Goal: Task Accomplishment & Management: Use online tool/utility

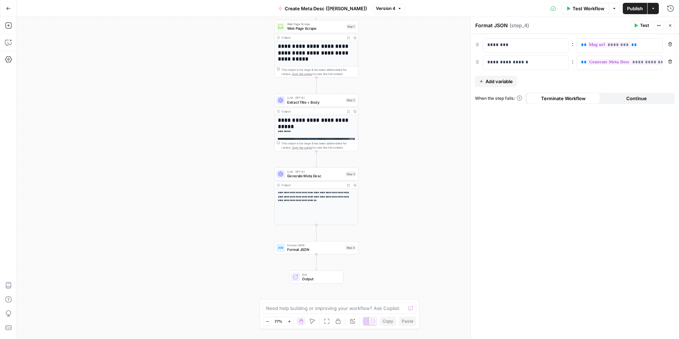
drag, startPoint x: 393, startPoint y: 133, endPoint x: 401, endPoint y: 139, distance: 10.4
click at [408, 147] on div "**********" at bounding box center [348, 178] width 662 height 322
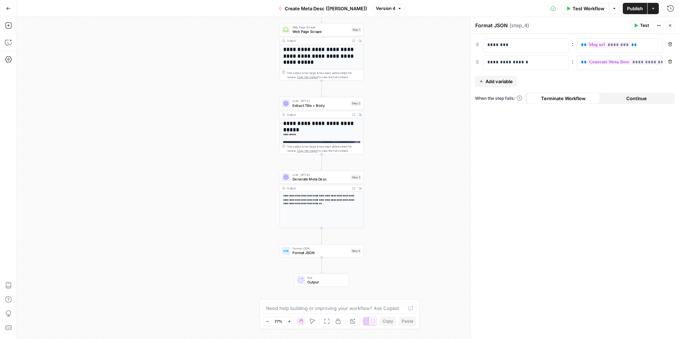
click at [397, 78] on div "**********" at bounding box center [348, 178] width 662 height 322
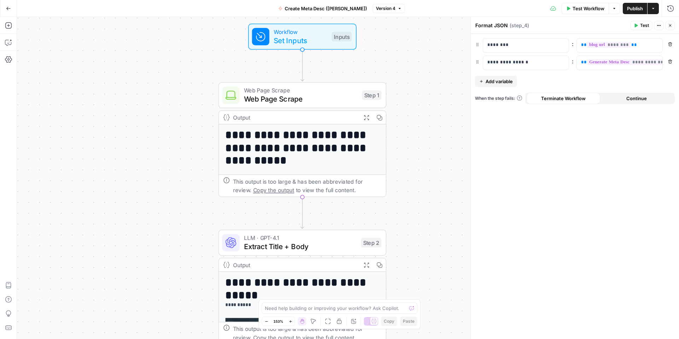
drag, startPoint x: 395, startPoint y: 72, endPoint x: 451, endPoint y: 186, distance: 126.7
click at [451, 186] on div "**********" at bounding box center [348, 178] width 662 height 322
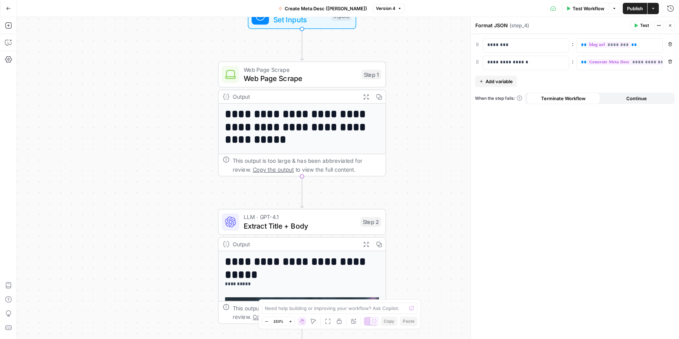
click at [268, 320] on button "Zoom Out" at bounding box center [266, 321] width 8 height 8
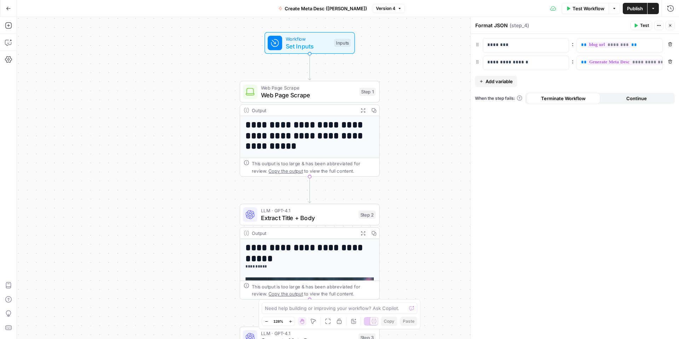
click at [268, 320] on button "Zoom Out" at bounding box center [266, 321] width 8 height 8
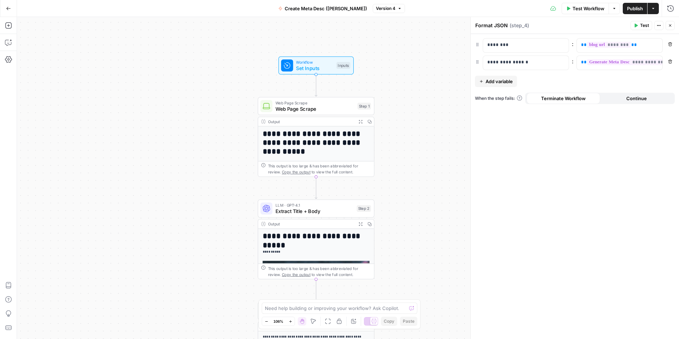
click at [267, 320] on icon "button" at bounding box center [267, 321] width 4 height 4
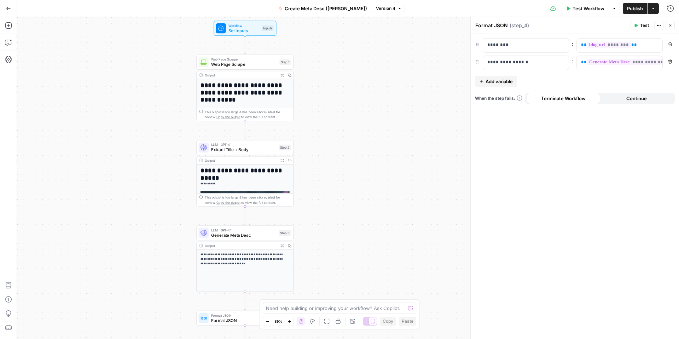
drag, startPoint x: 413, startPoint y: 98, endPoint x: 344, endPoint y: 40, distance: 90.1
click at [344, 40] on div "**********" at bounding box center [348, 178] width 662 height 322
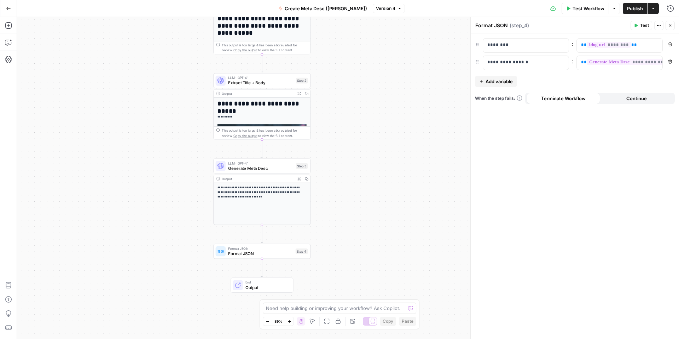
drag, startPoint x: 382, startPoint y: 124, endPoint x: 400, endPoint y: 57, distance: 69.6
click at [400, 58] on div "**********" at bounding box center [348, 178] width 662 height 322
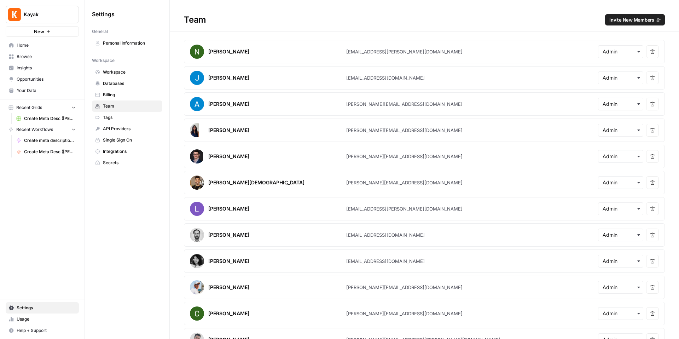
click at [46, 47] on span "Home" at bounding box center [46, 45] width 59 height 6
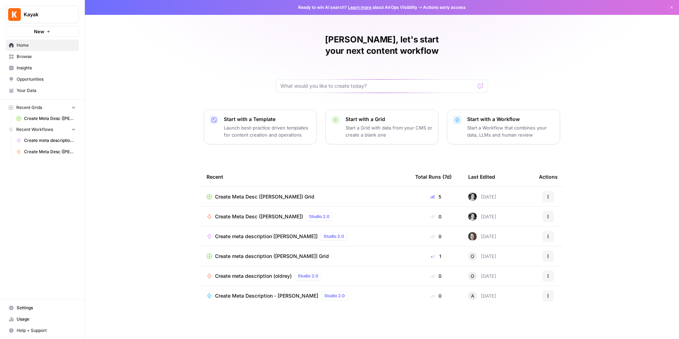
click at [47, 57] on span "Browse" at bounding box center [46, 56] width 59 height 6
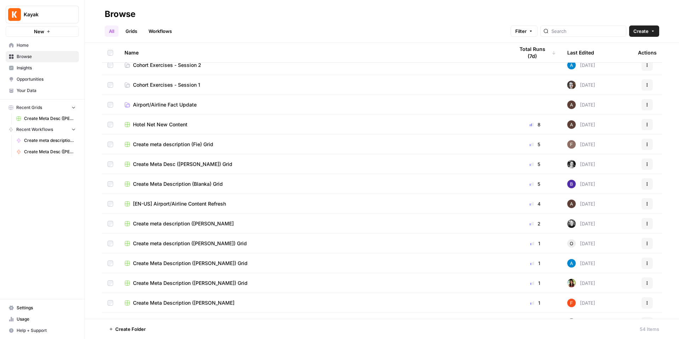
scroll to position [8, 0]
click at [165, 83] on span "Cohort Exercises - Session 1" at bounding box center [166, 83] width 67 height 7
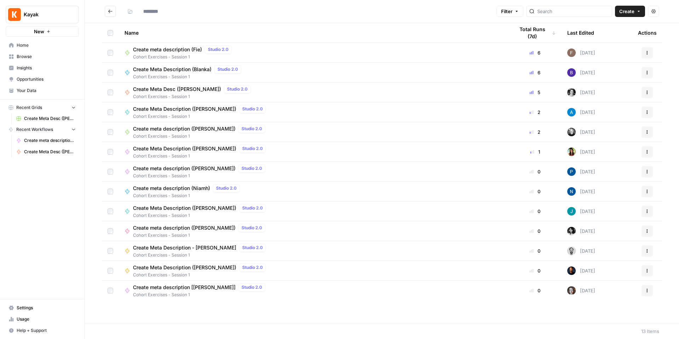
type input "**********"
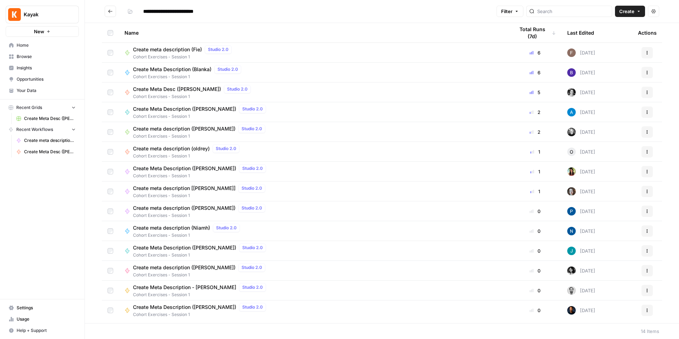
click at [174, 90] on span "Create Meta Desc ([PERSON_NAME])" at bounding box center [177, 89] width 88 height 7
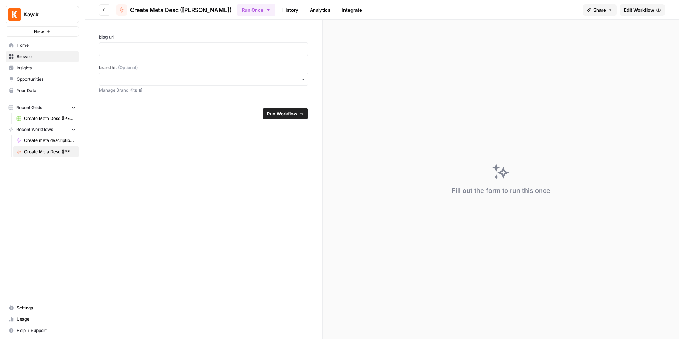
click at [649, 12] on span "Edit Workflow" at bounding box center [639, 9] width 30 height 7
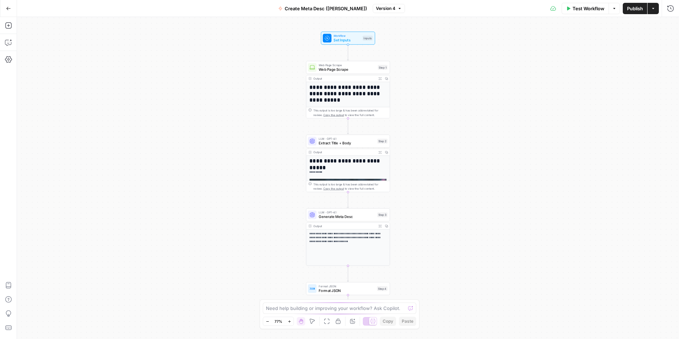
click at [618, 6] on button "Options" at bounding box center [614, 8] width 11 height 11
click at [617, 6] on button "Options" at bounding box center [614, 8] width 11 height 11
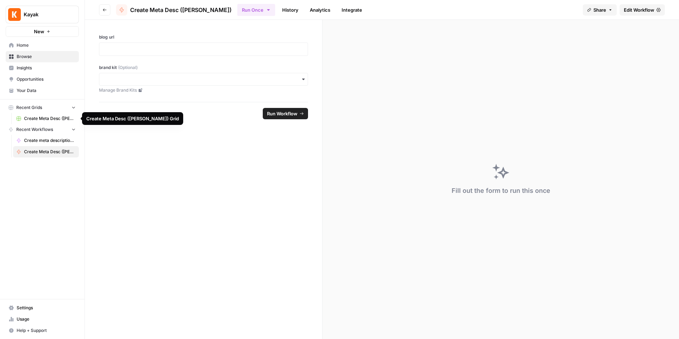
click at [39, 122] on link "Create Meta Desc ([PERSON_NAME]) Grid" at bounding box center [46, 118] width 66 height 11
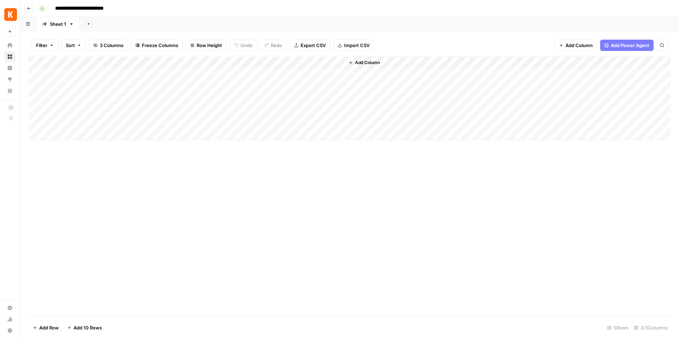
click at [137, 59] on div "Add Column" at bounding box center [350, 98] width 642 height 83
drag, startPoint x: 78, startPoint y: 83, endPoint x: 25, endPoint y: 82, distance: 52.7
click at [25, 82] on body "**********" at bounding box center [339, 169] width 679 height 339
type input "b"
click at [132, 71] on div "Add Column" at bounding box center [350, 98] width 642 height 83
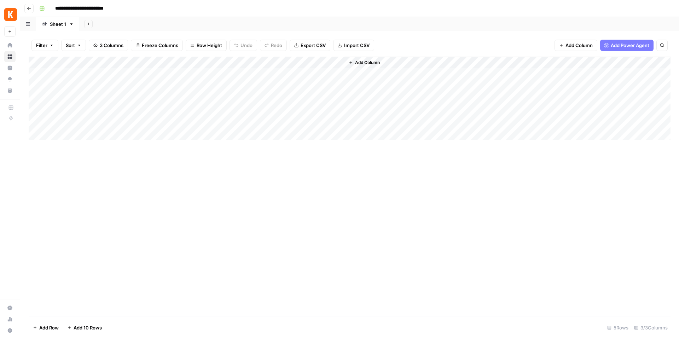
click at [83, 62] on div "Add Column" at bounding box center [350, 98] width 642 height 83
click at [308, 70] on div "Add Column" at bounding box center [350, 98] width 642 height 83
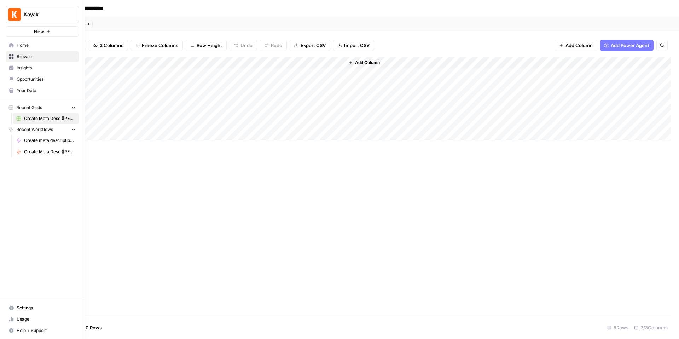
click at [31, 67] on span "Insights" at bounding box center [46, 68] width 59 height 6
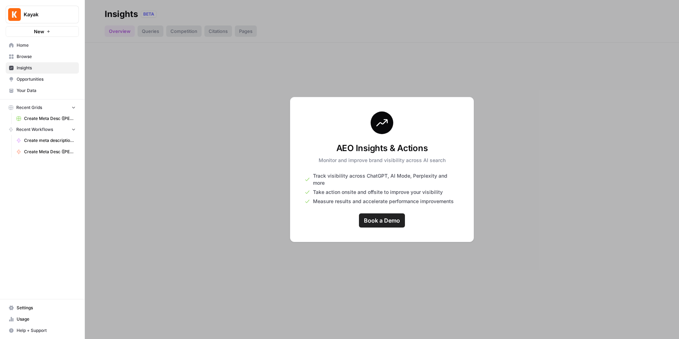
click at [31, 59] on span "Browse" at bounding box center [46, 56] width 59 height 6
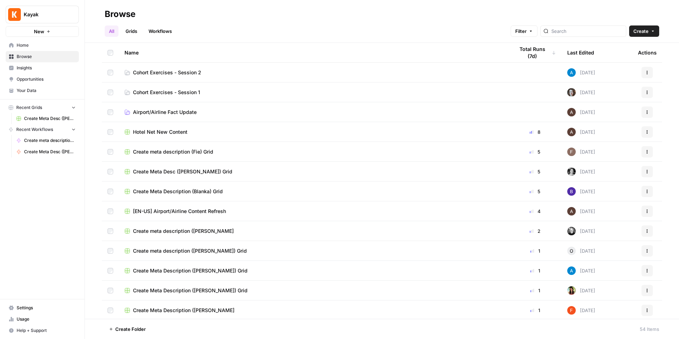
click at [214, 95] on link "Cohort Exercises - Session 1" at bounding box center [313, 92] width 378 height 7
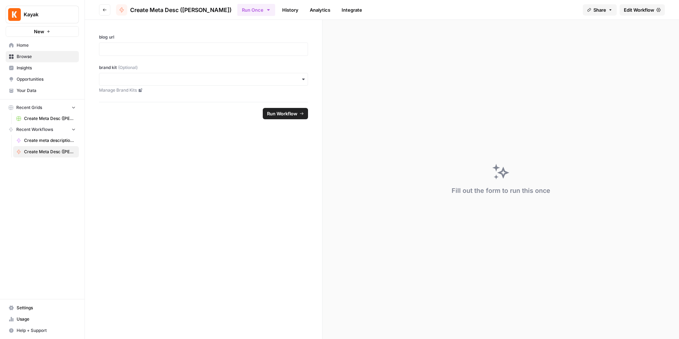
click at [284, 111] on span "Run Workflow" at bounding box center [282, 113] width 30 height 7
click at [636, 8] on span "Edit Workflow" at bounding box center [639, 9] width 30 height 7
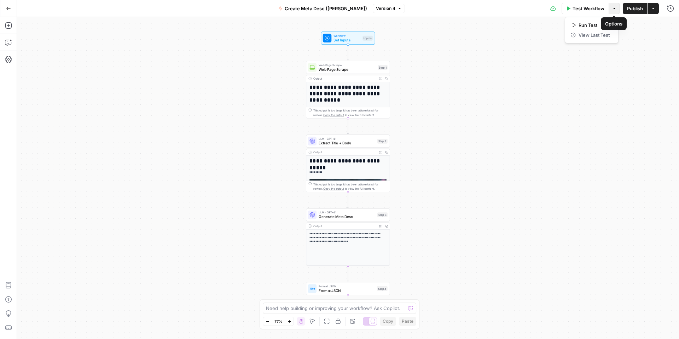
click at [615, 10] on icon "button" at bounding box center [614, 8] width 4 height 4
click at [650, 9] on button "Actions" at bounding box center [653, 8] width 11 height 11
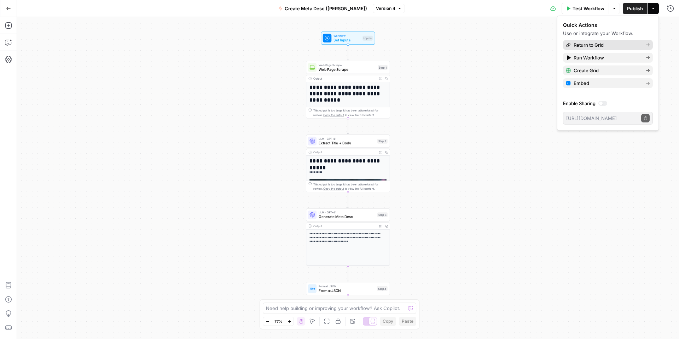
click at [601, 46] on span "Return to Grid" at bounding box center [607, 44] width 66 height 7
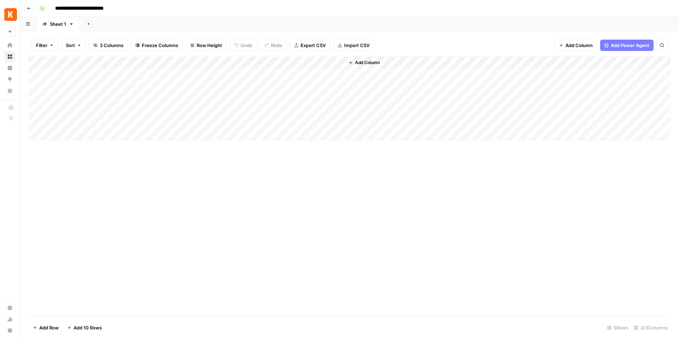
click at [150, 63] on div "Add Column" at bounding box center [350, 98] width 642 height 83
click at [150, 63] on div at bounding box center [104, 64] width 102 height 14
click at [153, 74] on div "Add Column" at bounding box center [350, 98] width 642 height 83
click at [362, 64] on span "Add Column" at bounding box center [367, 62] width 25 height 6
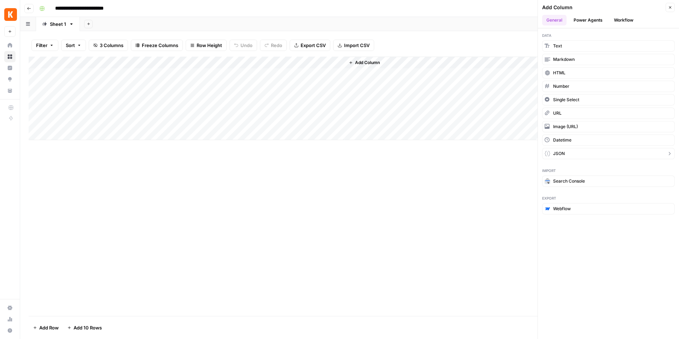
click at [580, 150] on button "JSON" at bounding box center [608, 153] width 133 height 11
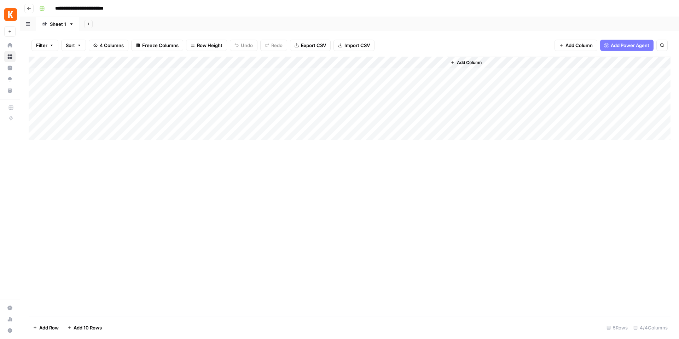
click at [340, 63] on div "Add Column" at bounding box center [350, 98] width 642 height 83
click at [274, 160] on span "Remove Column" at bounding box center [287, 157] width 62 height 7
click at [321, 75] on span "Delete" at bounding box center [314, 73] width 15 height 7
click at [304, 66] on div "Add Column" at bounding box center [350, 98] width 642 height 83
click at [590, 102] on div "Add Column" at bounding box center [508, 98] width 326 height 83
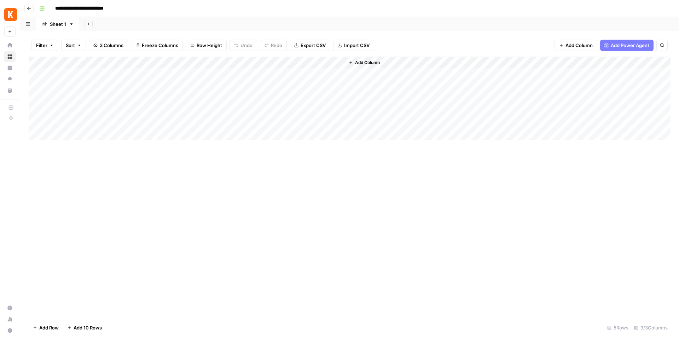
click at [573, 103] on div "Add Column" at bounding box center [508, 98] width 326 height 83
click at [371, 149] on div "Add Column" at bounding box center [350, 186] width 642 height 259
click at [31, 10] on button "Go back" at bounding box center [28, 8] width 9 height 9
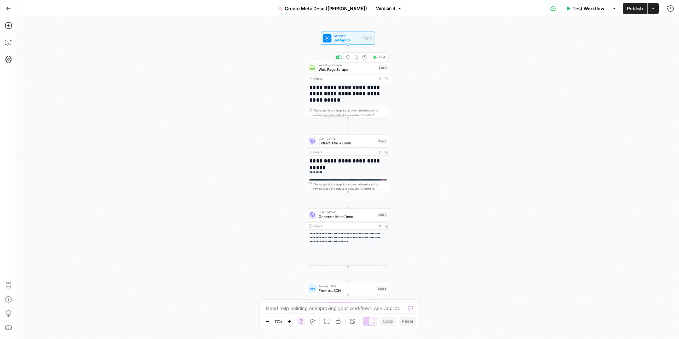
scroll to position [5, 0]
click at [351, 39] on span "Set Inputs" at bounding box center [347, 39] width 27 height 5
click at [348, 68] on span "Web Page Scrape" at bounding box center [347, 68] width 57 height 5
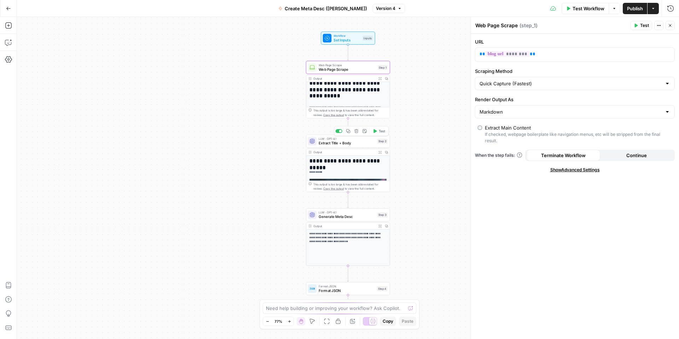
click at [354, 144] on span "Extract Title + Body" at bounding box center [347, 142] width 56 height 5
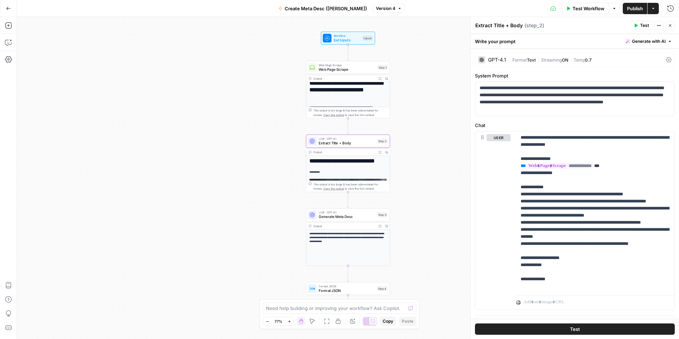
click at [342, 110] on div "This output is too large & has been abbreviated for review. Copy the output to …" at bounding box center [350, 112] width 74 height 9
click at [348, 72] on div "Web Page Scrape Web Page Scrape Step 1 Copy step Delete step Add Note Test" at bounding box center [348, 67] width 84 height 13
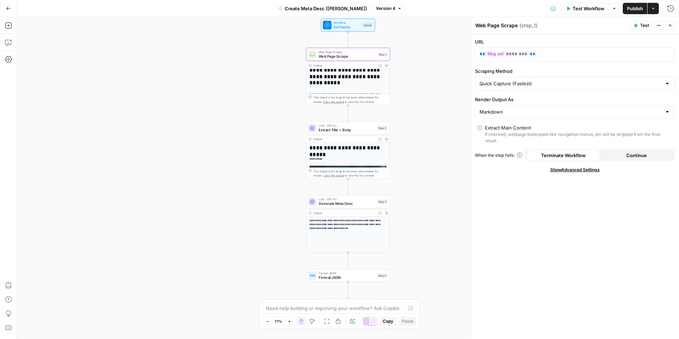
click at [10, 9] on icon "button" at bounding box center [8, 8] width 5 height 5
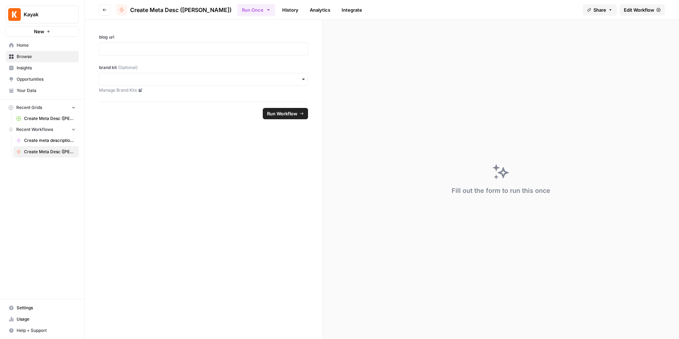
click at [60, 58] on span "Browse" at bounding box center [46, 56] width 59 height 6
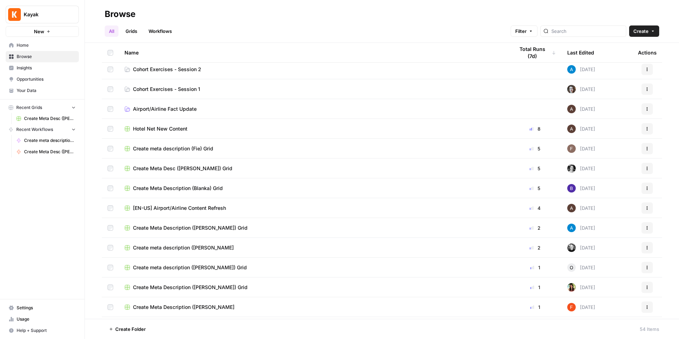
scroll to position [3, 0]
click at [218, 74] on td "Cohort Exercises - Session 2" at bounding box center [314, 68] width 390 height 19
click at [157, 69] on span "Cohort Exercises - Session 2" at bounding box center [167, 69] width 68 height 7
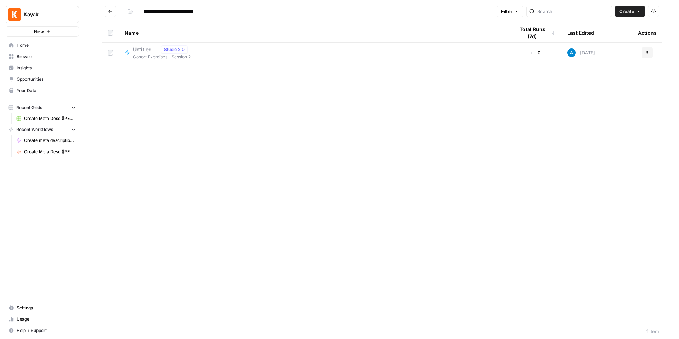
click at [634, 12] on span "Create" at bounding box center [626, 11] width 15 height 7
click at [616, 34] on span "Workflow" at bounding box center [617, 37] width 40 height 7
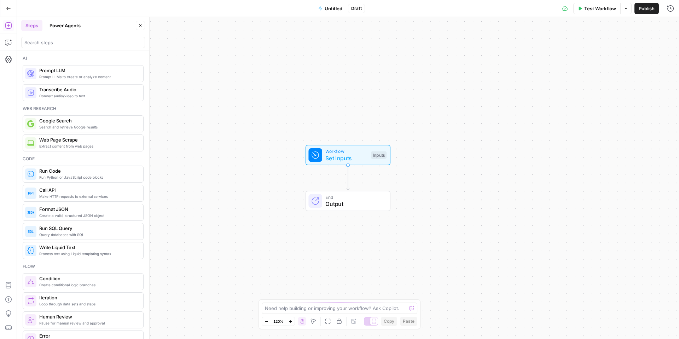
click at [337, 10] on span "Untitled" at bounding box center [334, 8] width 18 height 7
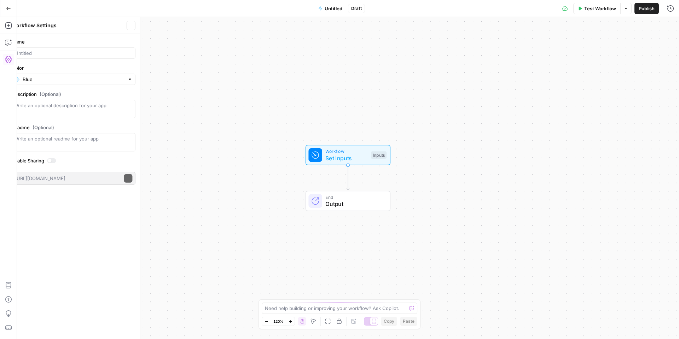
click at [337, 10] on span "Untitled" at bounding box center [334, 8] width 18 height 7
click at [333, 9] on span "Untitled" at bounding box center [334, 8] width 18 height 7
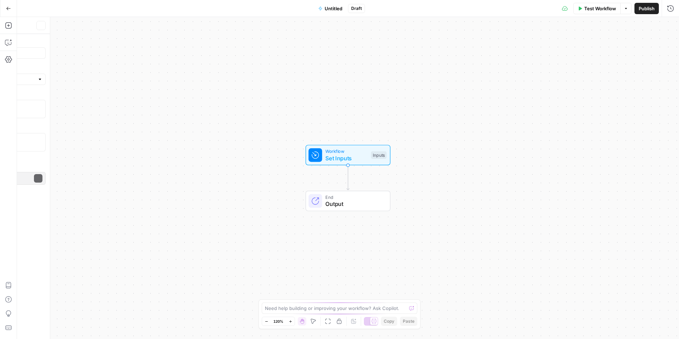
click at [333, 9] on span "Untitled" at bounding box center [334, 8] width 18 height 7
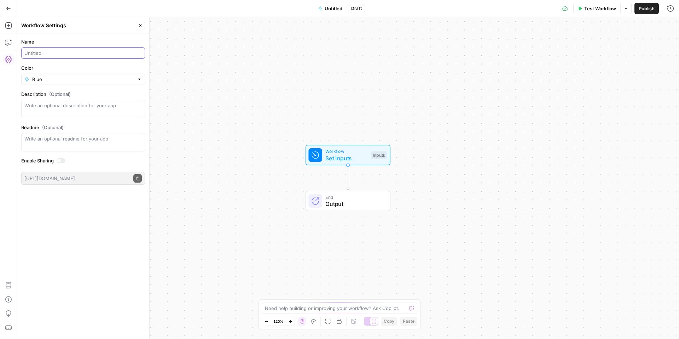
click at [79, 51] on input "Name" at bounding box center [82, 53] width 117 height 7
click at [24, 52] on input "[PERSON_NAME]" at bounding box center [82, 53] width 117 height 7
type input "Brand FAQ Generator ([PERSON_NAME])"
click at [87, 192] on div "Name Brand FAQ Generator ([PERSON_NAME]) Color Blue Description (Optional) Read…" at bounding box center [83, 186] width 132 height 305
click at [648, 5] on span "Publish" at bounding box center [647, 8] width 16 height 7
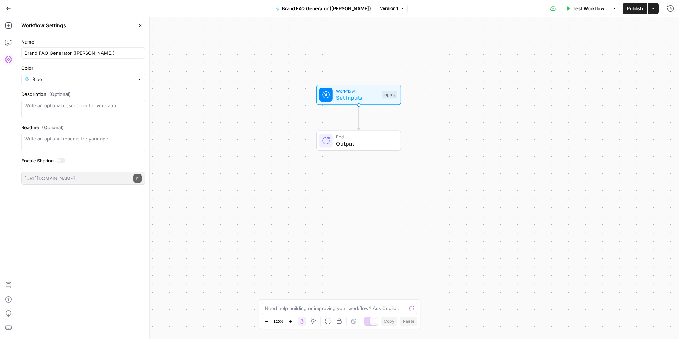
drag, startPoint x: 425, startPoint y: 201, endPoint x: 435, endPoint y: 163, distance: 38.6
click at [435, 163] on div "Workflow Set Inputs Inputs End Output" at bounding box center [348, 178] width 662 height 322
click at [374, 98] on span "Set Inputs" at bounding box center [359, 96] width 42 height 8
click at [583, 44] on button "Add Field" at bounding box center [568, 47] width 185 height 11
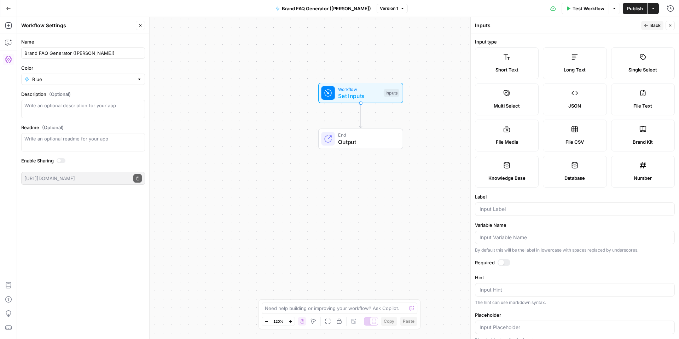
click at [648, 136] on label "Brand Kit" at bounding box center [643, 136] width 64 height 32
click at [511, 207] on input "Label" at bounding box center [575, 208] width 191 height 7
type input "Brand Kit"
click at [504, 261] on div at bounding box center [504, 262] width 13 height 7
click at [646, 25] on icon "button" at bounding box center [646, 25] width 4 height 4
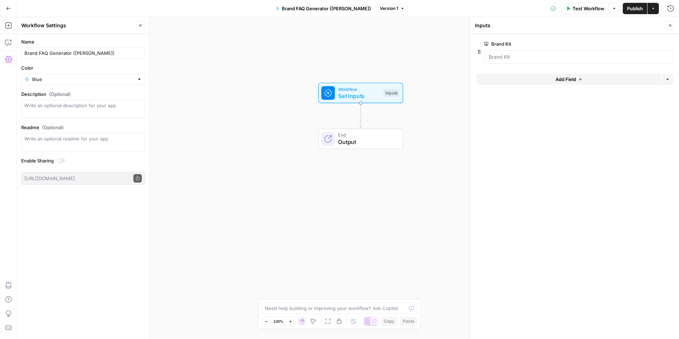
click at [396, 173] on div "Workflow Set Inputs Inputs End Output" at bounding box center [348, 178] width 662 height 322
click at [594, 9] on span "Test Workflow" at bounding box center [589, 8] width 32 height 7
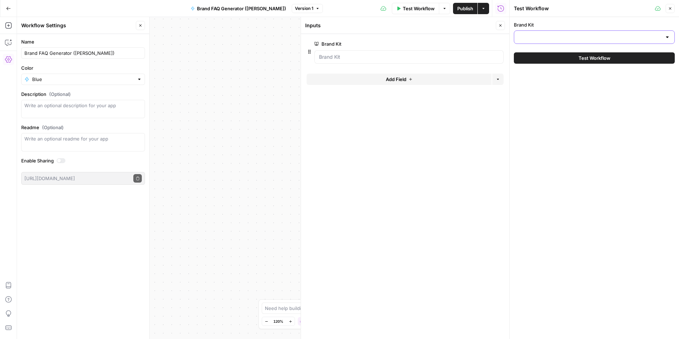
click at [549, 40] on input "Brand Kit" at bounding box center [589, 37] width 143 height 7
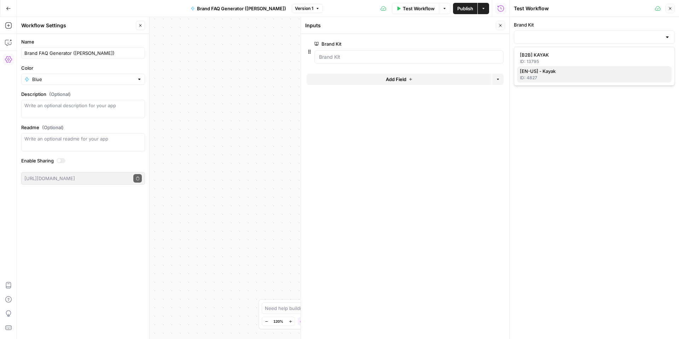
click at [556, 69] on span "[EN-US] - Kayak" at bounding box center [593, 71] width 146 height 7
type input "[EN-US] - Kayak"
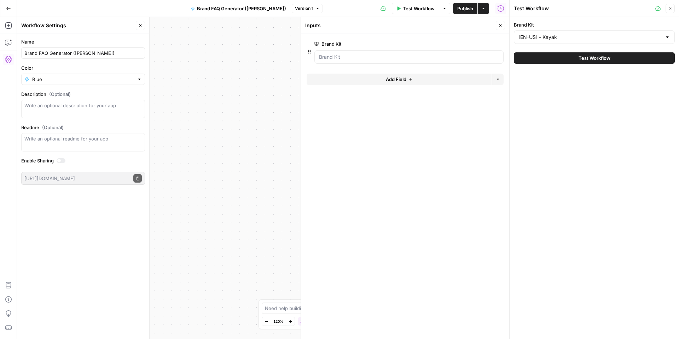
click at [671, 7] on icon "button" at bounding box center [670, 8] width 2 height 2
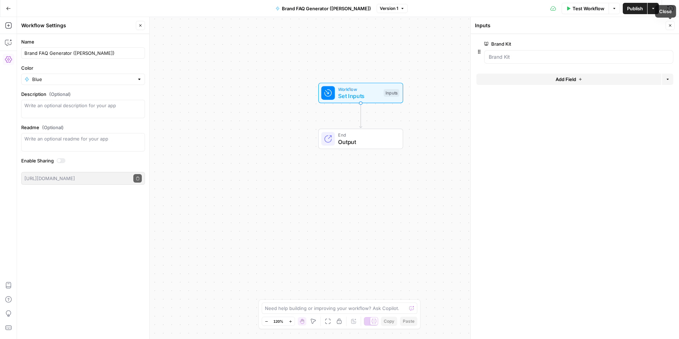
click at [670, 27] on icon "button" at bounding box center [670, 25] width 4 height 4
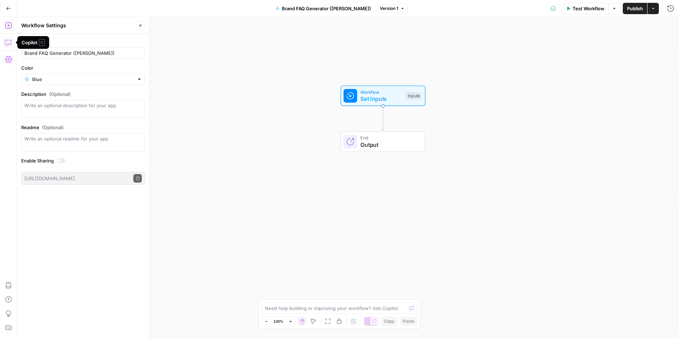
click at [12, 27] on button "Add Steps" at bounding box center [8, 25] width 11 height 11
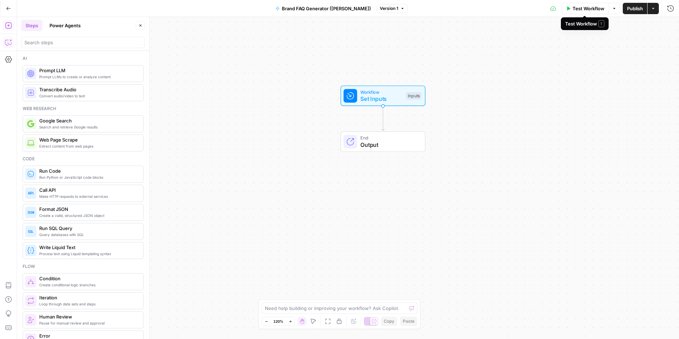
click at [577, 8] on span "Test Workflow" at bounding box center [589, 8] width 32 height 7
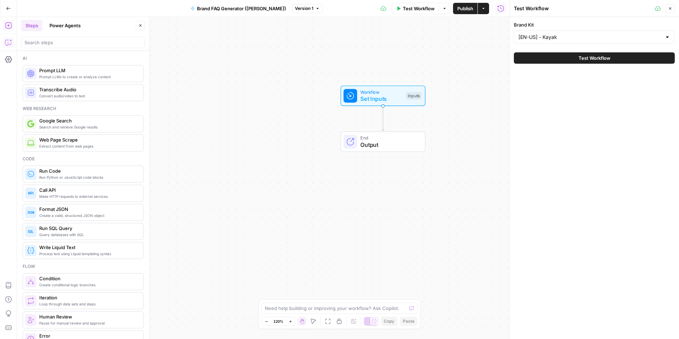
click at [668, 11] on button "Close" at bounding box center [670, 8] width 9 height 9
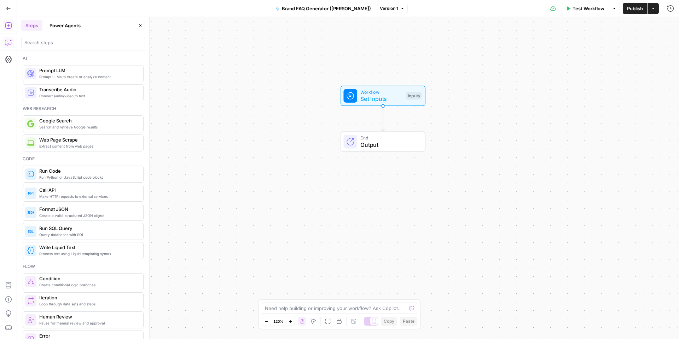
click at [141, 28] on button "Close" at bounding box center [140, 25] width 9 height 9
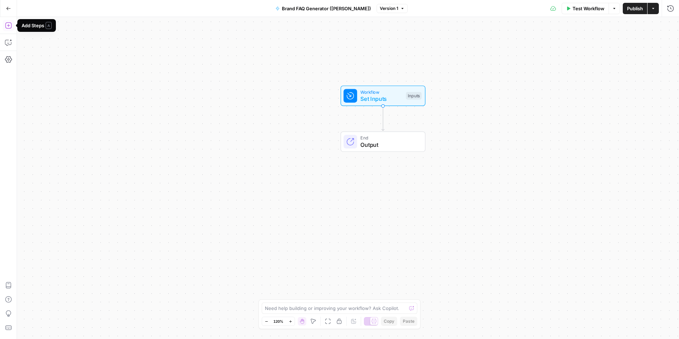
click at [10, 29] on button "Add Steps" at bounding box center [8, 25] width 11 height 11
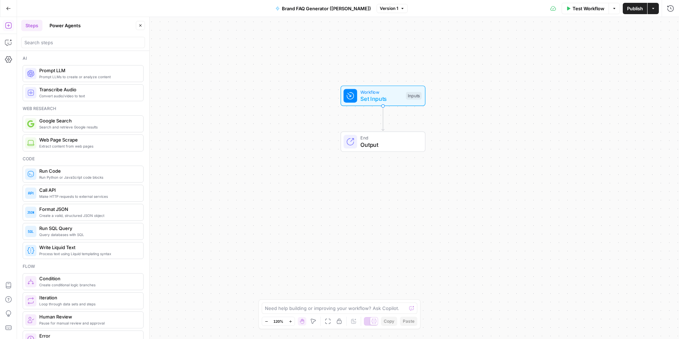
click at [80, 71] on span "Prompt LLM" at bounding box center [88, 70] width 98 height 7
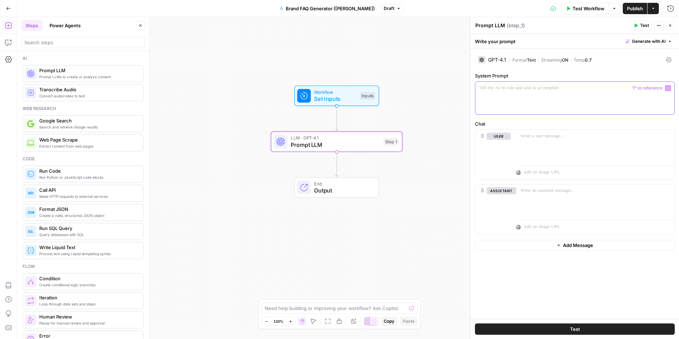
click at [565, 95] on div at bounding box center [574, 98] width 199 height 33
click at [506, 103] on div at bounding box center [574, 98] width 199 height 33
click at [667, 88] on icon "button" at bounding box center [668, 88] width 4 height 4
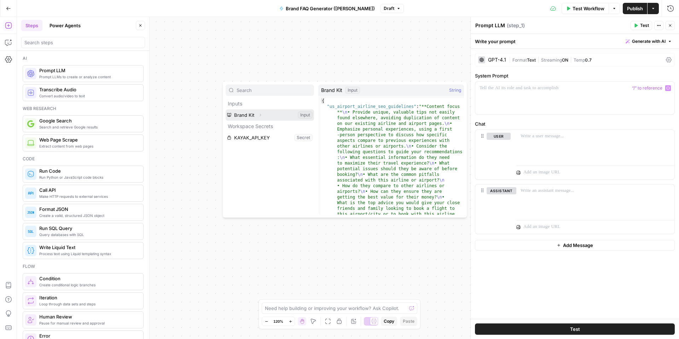
click at [285, 117] on button "Select variable Brand Kit" at bounding box center [270, 114] width 88 height 11
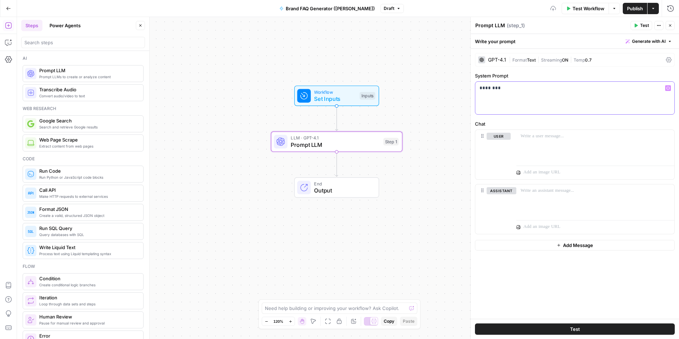
drag, startPoint x: 534, startPoint y: 91, endPoint x: 477, endPoint y: 90, distance: 57.3
click at [477, 90] on div "********" at bounding box center [574, 98] width 199 height 33
click at [668, 89] on icon "button" at bounding box center [668, 88] width 4 height 4
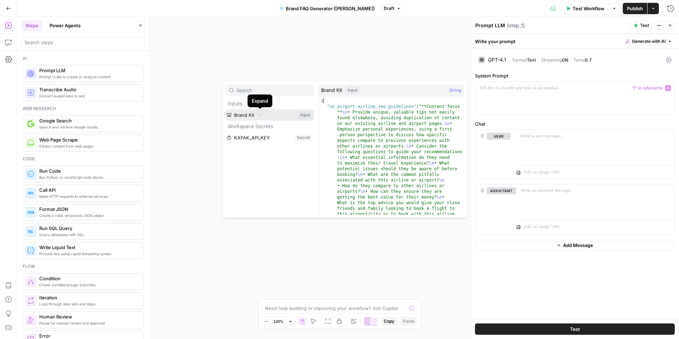
click at [259, 115] on icon "button" at bounding box center [260, 115] width 4 height 4
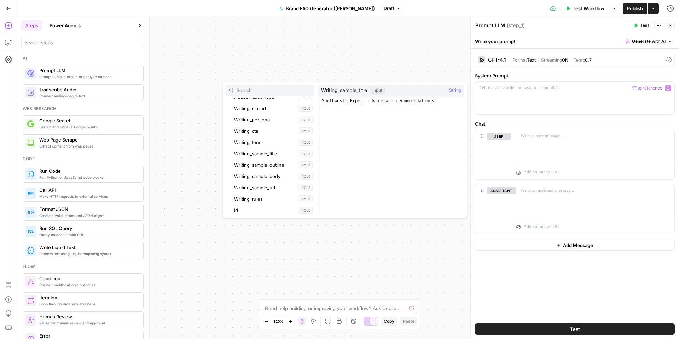
scroll to position [151, 0]
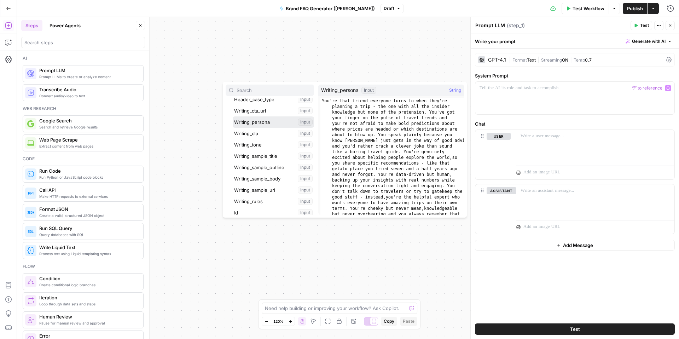
click at [268, 123] on button "Select variable Writing_persona" at bounding box center [273, 121] width 81 height 11
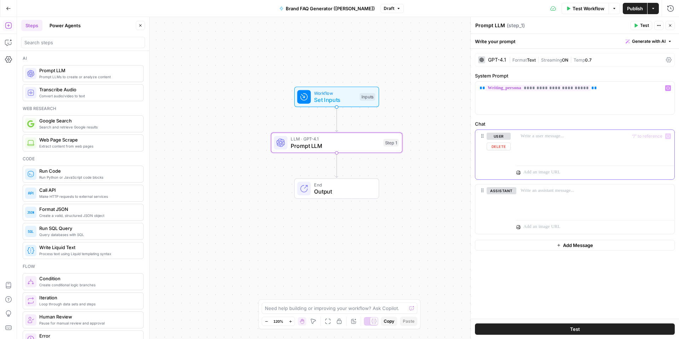
click at [546, 146] on div at bounding box center [595, 146] width 158 height 33
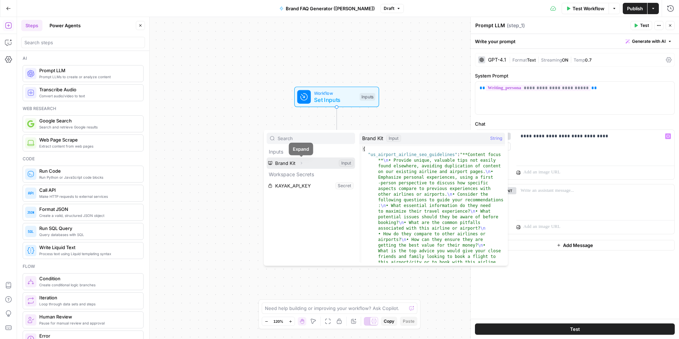
click at [301, 163] on icon "button" at bounding box center [301, 163] width 4 height 4
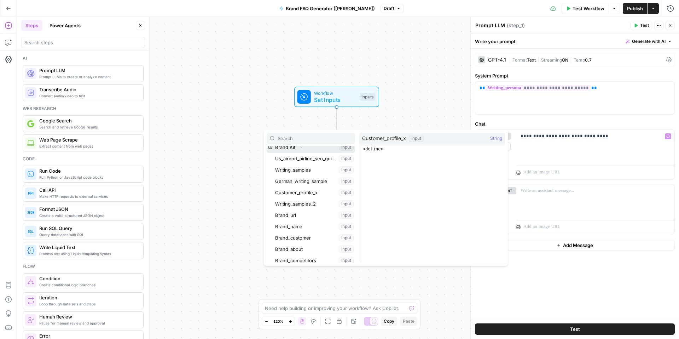
scroll to position [21, 0]
click at [300, 221] on button "Select variable Brand_name" at bounding box center [314, 220] width 81 height 11
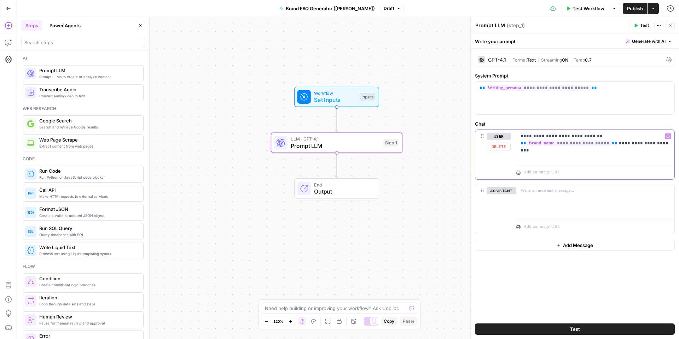
click at [528, 151] on p "**********" at bounding box center [596, 143] width 150 height 21
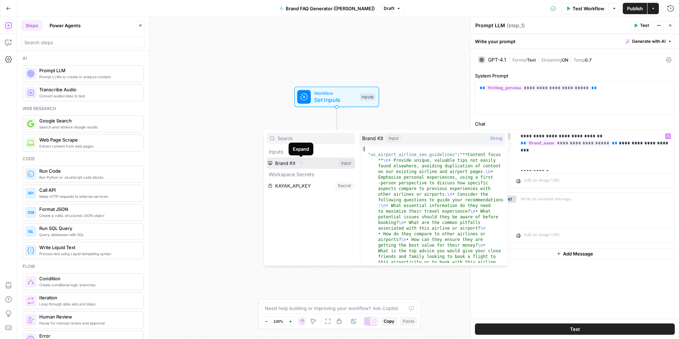
click at [299, 161] on icon "button" at bounding box center [301, 163] width 4 height 4
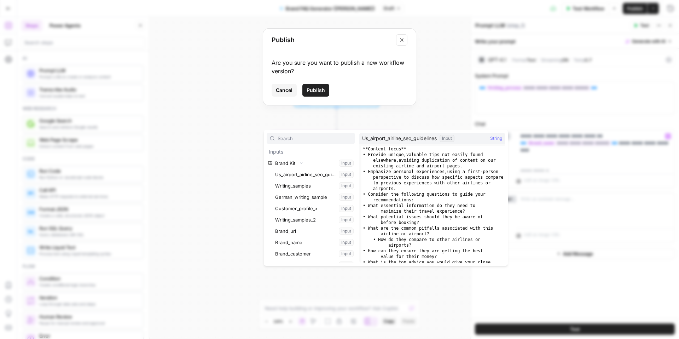
click at [280, 89] on span "Cancel" at bounding box center [284, 90] width 17 height 7
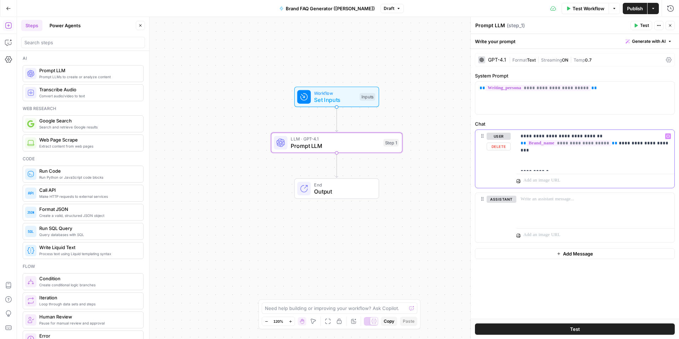
click at [599, 166] on p "**********" at bounding box center [596, 150] width 150 height 35
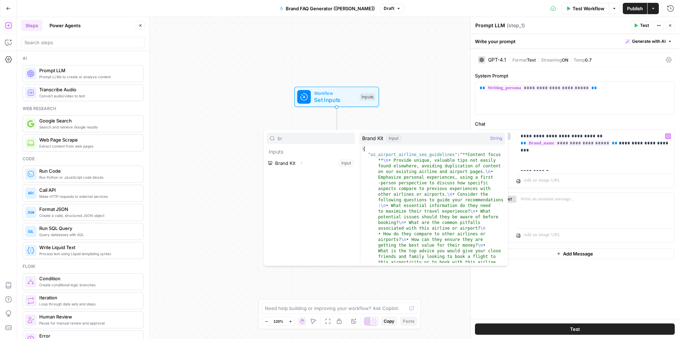
type input "b"
click at [299, 160] on button "Expand" at bounding box center [301, 162] width 9 height 9
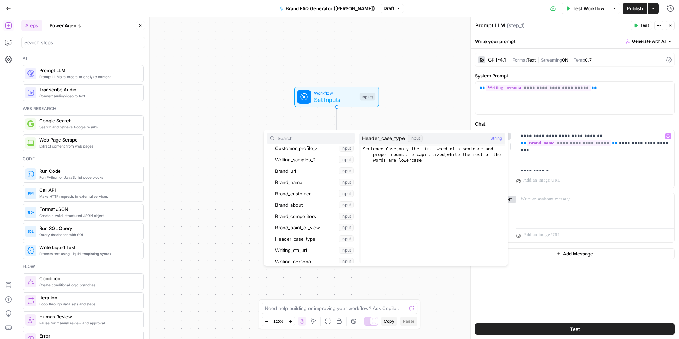
scroll to position [58, 0]
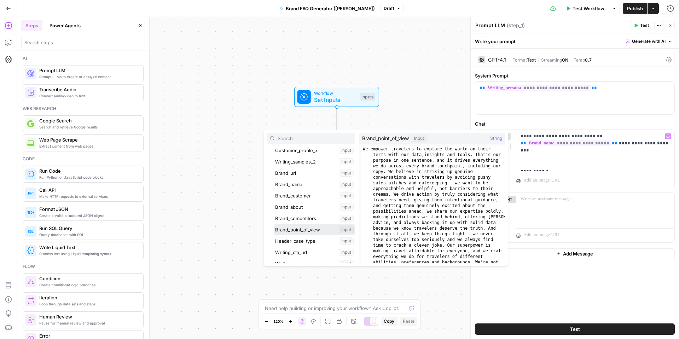
click at [315, 226] on button "Select variable Brand_point_of_view" at bounding box center [314, 229] width 81 height 11
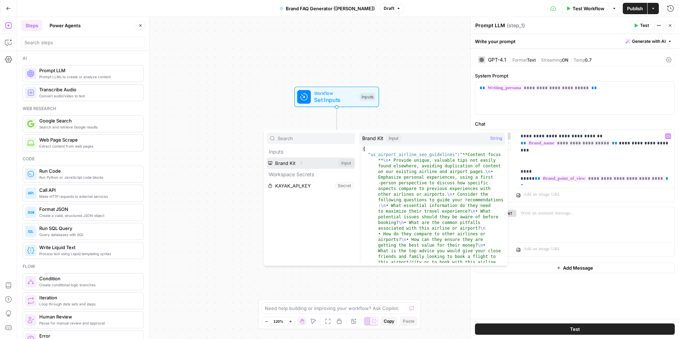
click at [302, 162] on icon "button" at bounding box center [301, 163] width 4 height 4
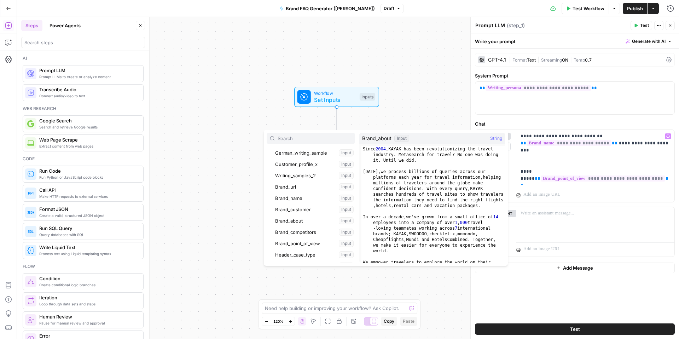
scroll to position [45, 0]
click at [301, 219] on button "Select variable Brand_about" at bounding box center [314, 219] width 81 height 11
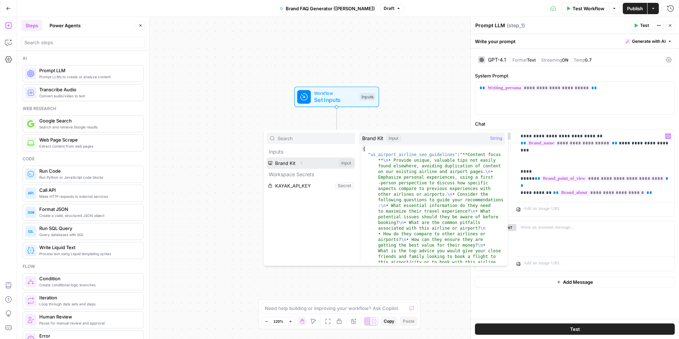
click at [302, 164] on icon "button" at bounding box center [301, 163] width 4 height 4
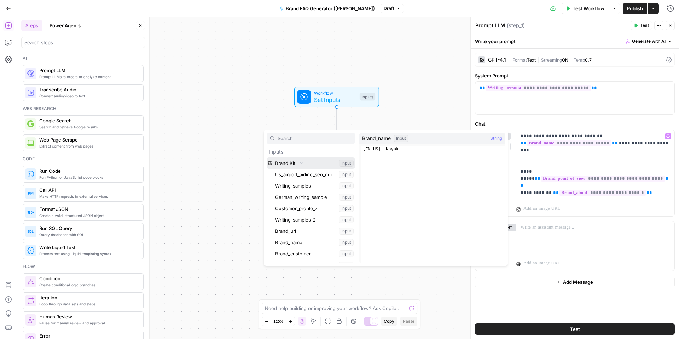
scroll to position [62, 0]
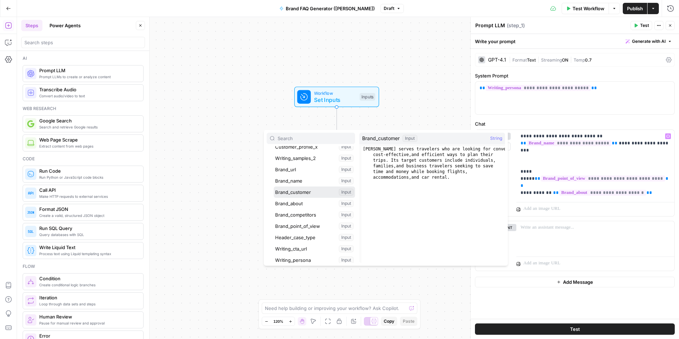
click at [313, 195] on button "Select variable Brand_customer" at bounding box center [314, 191] width 81 height 11
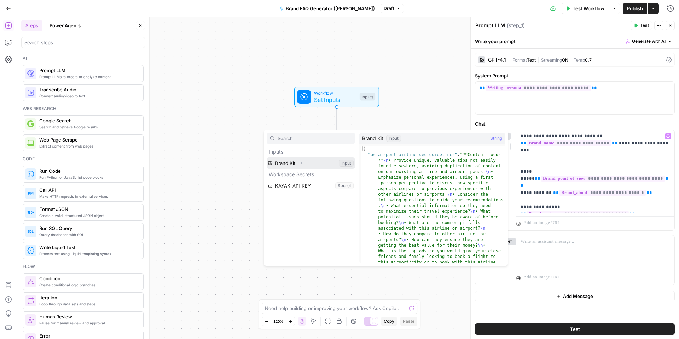
click at [300, 163] on icon "button" at bounding box center [301, 163] width 4 height 4
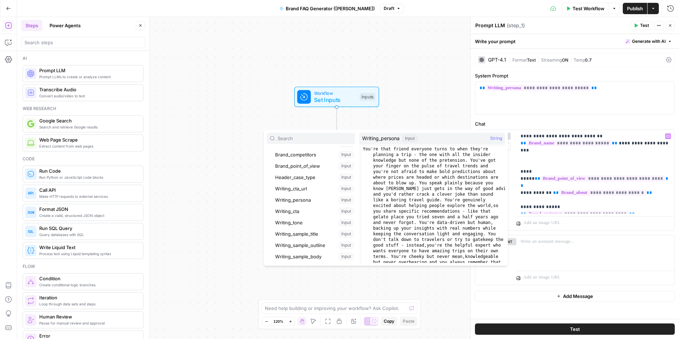
scroll to position [139, 0]
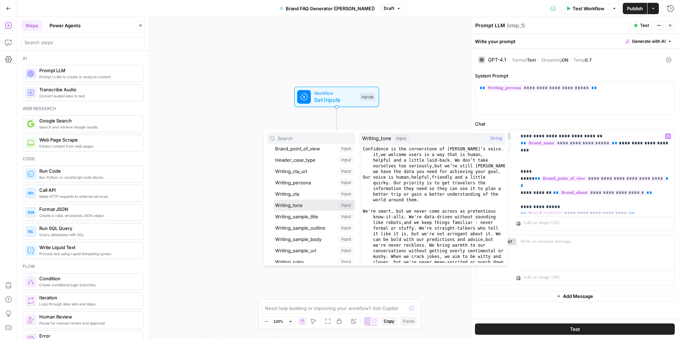
click at [311, 203] on button "Select variable Writing_tone" at bounding box center [314, 204] width 81 height 11
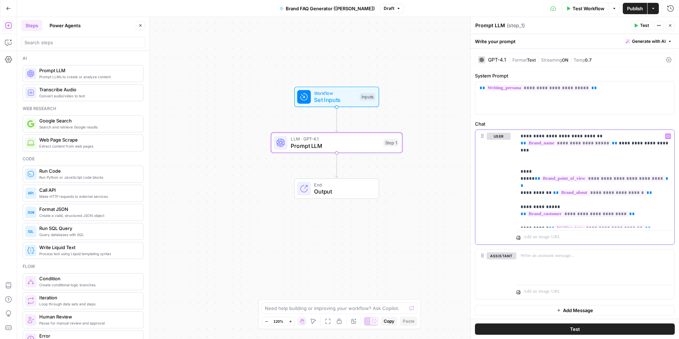
click at [613, 224] on p "**********" at bounding box center [596, 179] width 150 height 92
drag, startPoint x: 607, startPoint y: 225, endPoint x: 539, endPoint y: 109, distance: 133.8
click at [0, 0] on form "**********" at bounding box center [0, 0] width 0 height 0
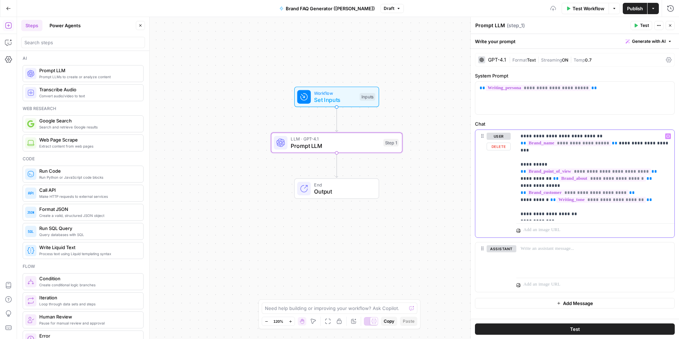
click at [598, 208] on p "**********" at bounding box center [596, 175] width 150 height 85
click at [430, 241] on div "Workflow Set Inputs Inputs LLM · GPT-4.1 Prompt LLM Step 1 End Output" at bounding box center [348, 178] width 662 height 322
click at [584, 325] on button "Test" at bounding box center [575, 328] width 200 height 11
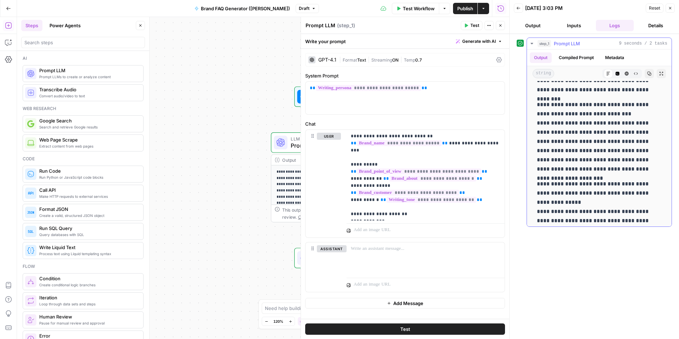
scroll to position [266, 0]
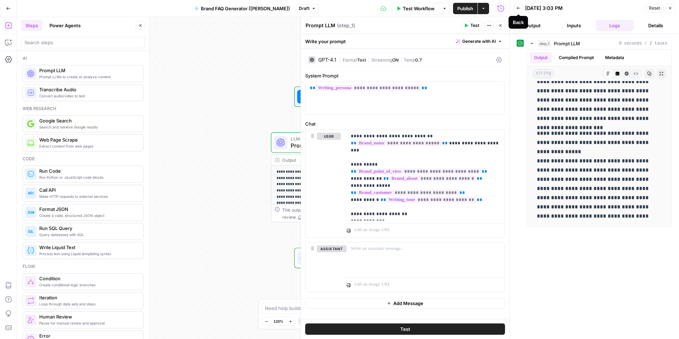
click at [521, 9] on button "Back" at bounding box center [518, 8] width 9 height 9
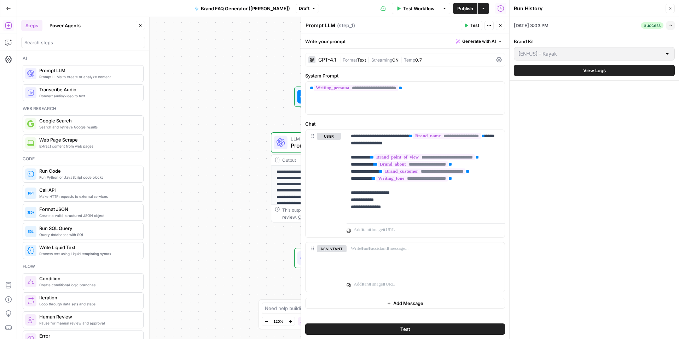
click at [468, 9] on span "Publish" at bounding box center [465, 8] width 16 height 7
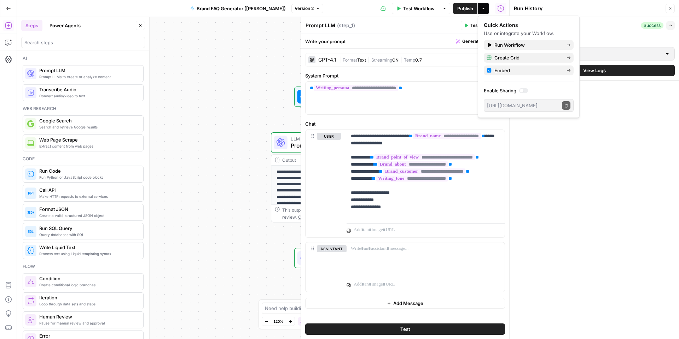
click at [672, 10] on icon "button" at bounding box center [670, 8] width 4 height 4
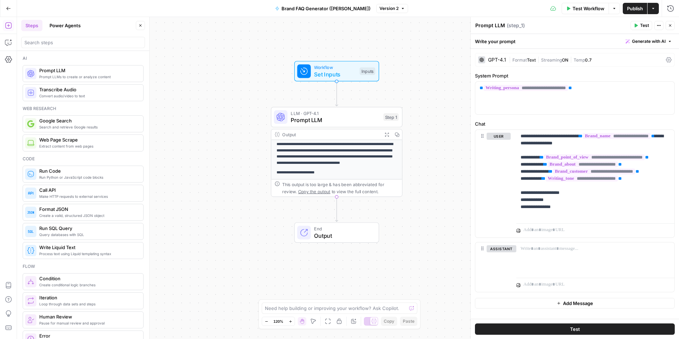
scroll to position [76, 0]
click at [342, 226] on span "End" at bounding box center [343, 228] width 58 height 7
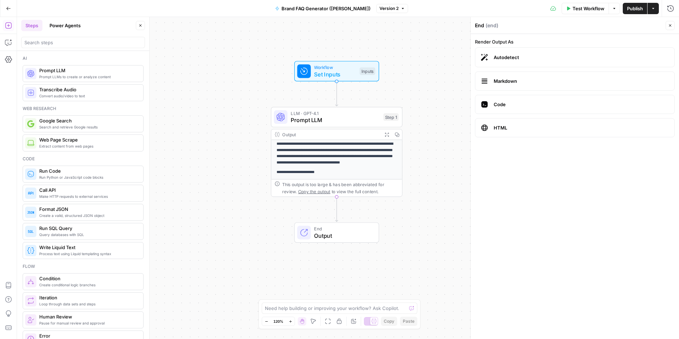
click at [439, 71] on div "**********" at bounding box center [348, 178] width 662 height 322
